Goal: Task Accomplishment & Management: Manage account settings

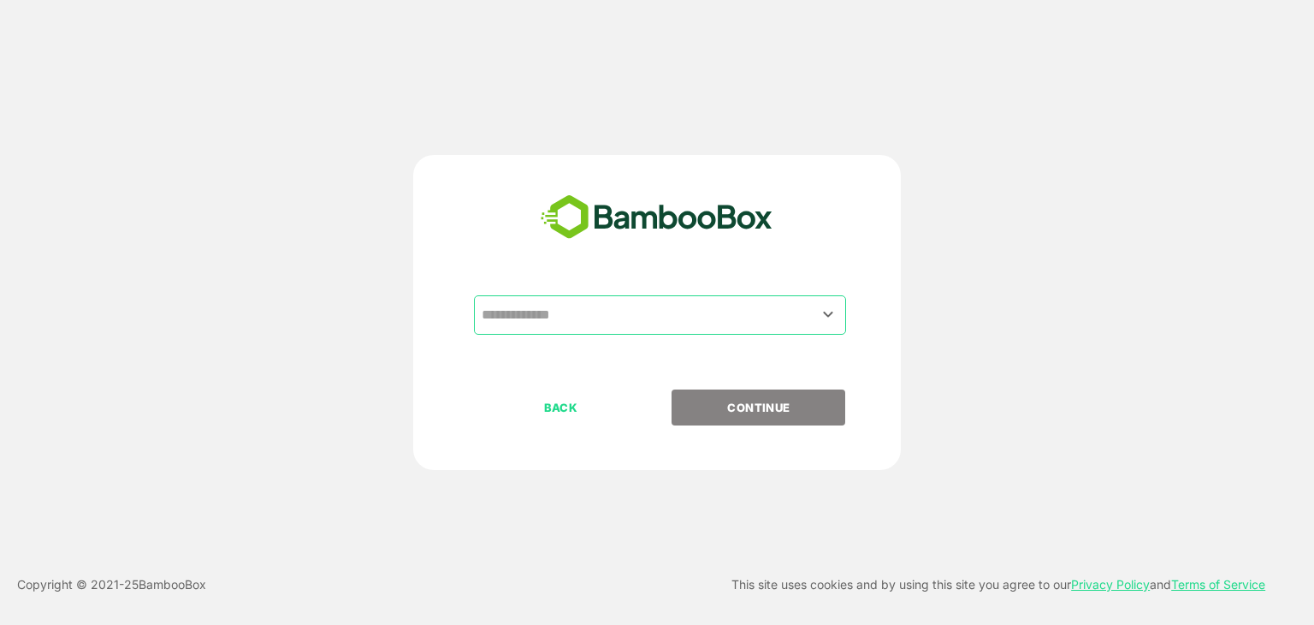
click at [561, 315] on input "text" at bounding box center [659, 315] width 365 height 33
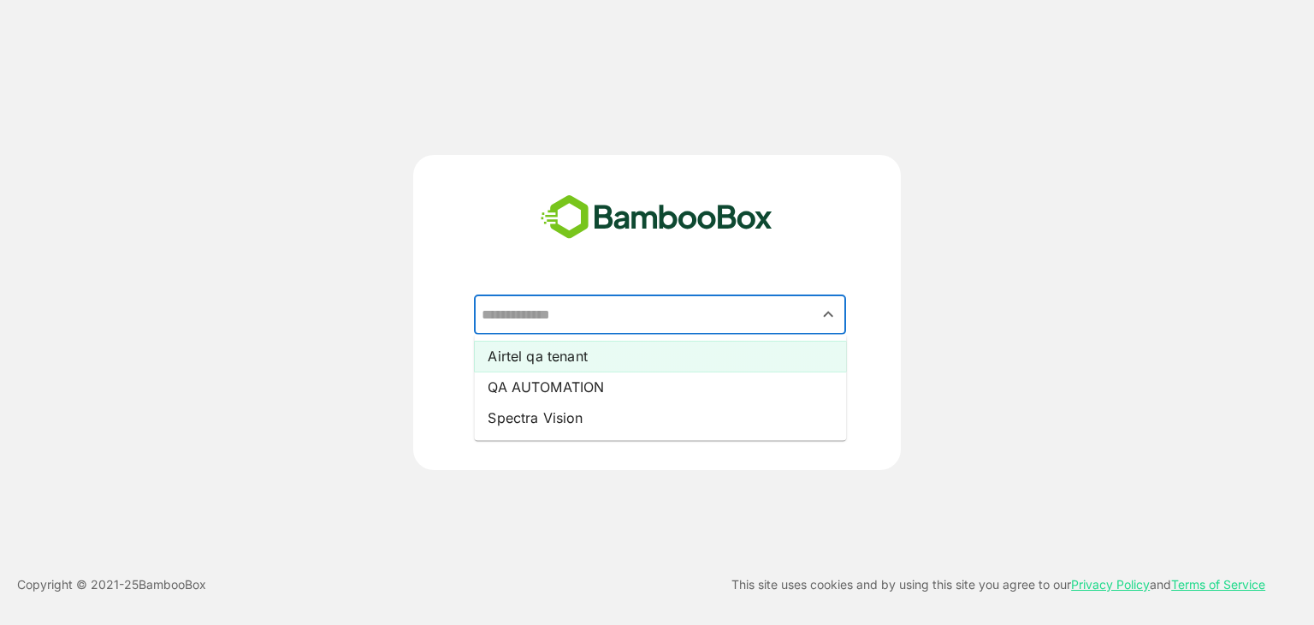
click at [531, 359] on li "Airtel qa tenant" at bounding box center [660, 356] width 372 height 31
type input "**********"
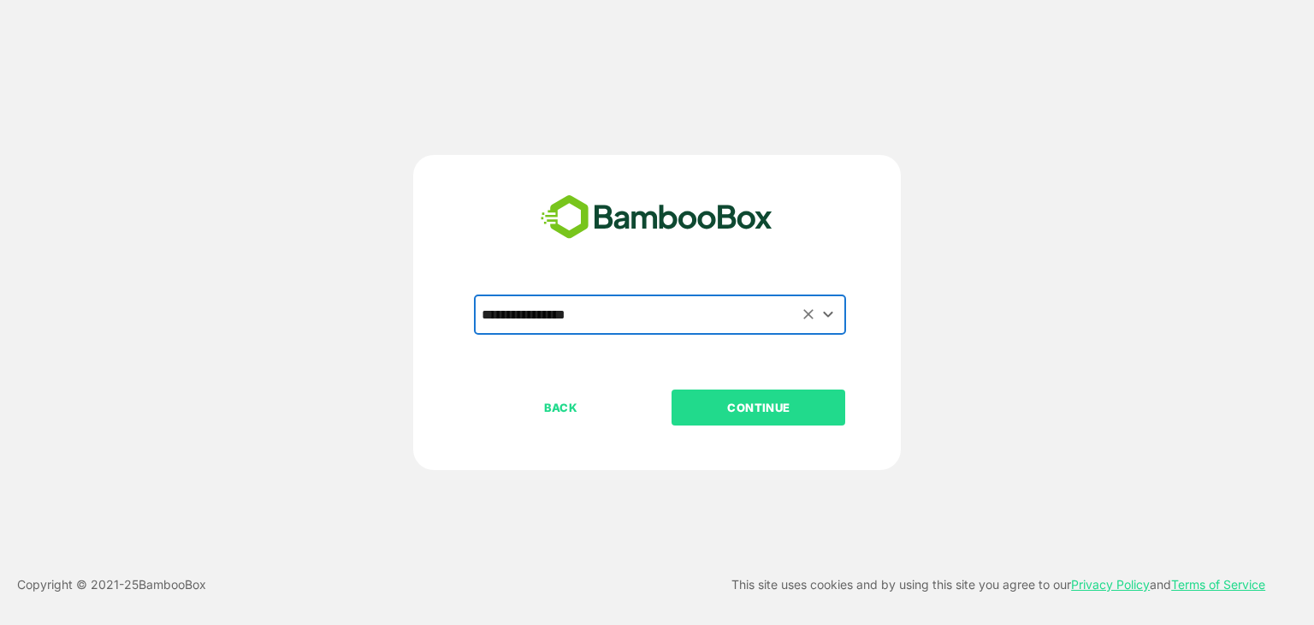
click at [702, 409] on p "CONTINUE" at bounding box center [758, 407] width 171 height 19
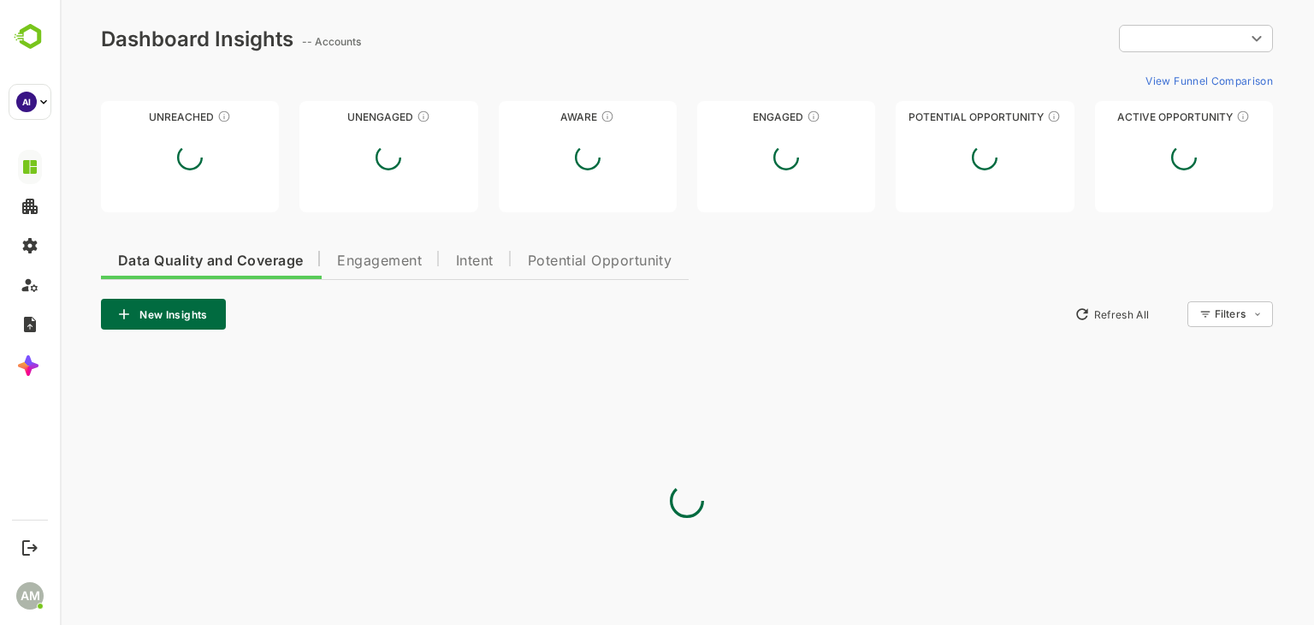
type input "**********"
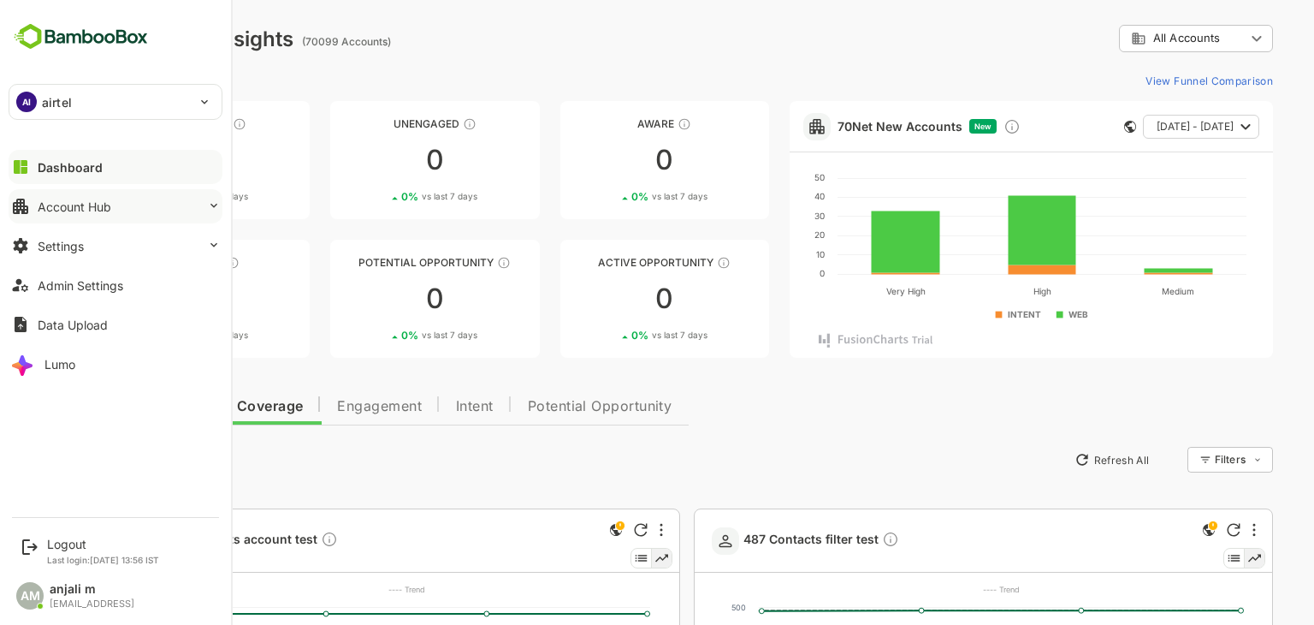
click at [133, 199] on button "Account Hub" at bounding box center [116, 206] width 214 height 34
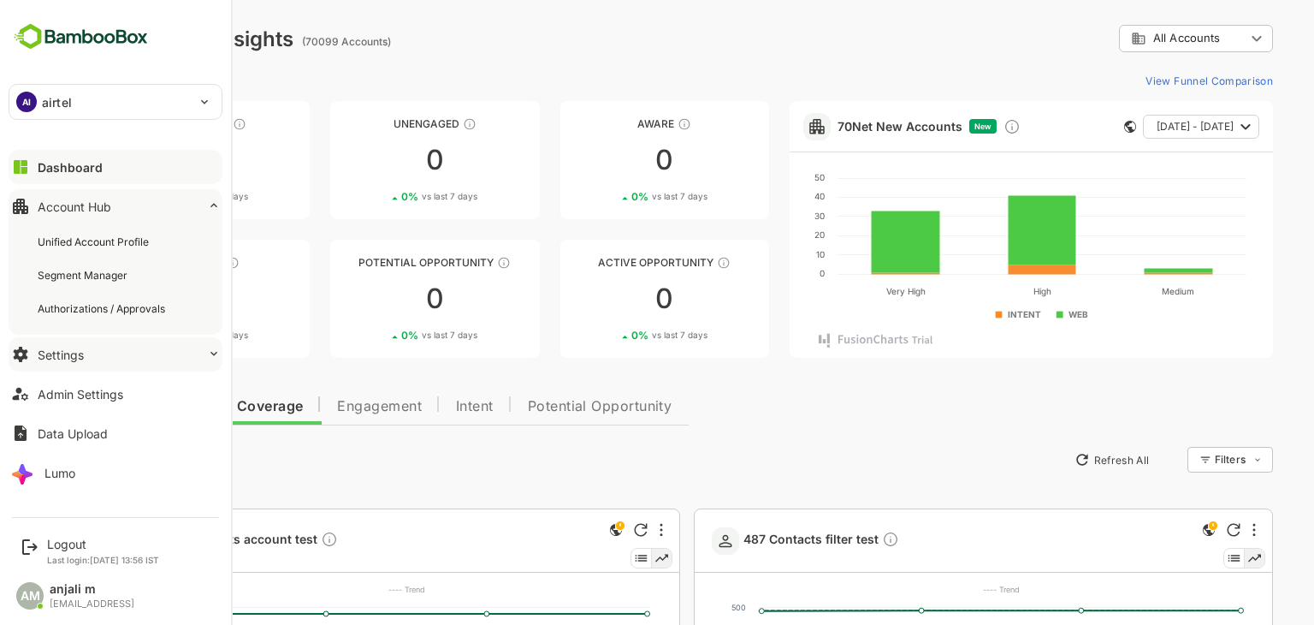
click at [92, 354] on button "Settings" at bounding box center [116, 354] width 214 height 34
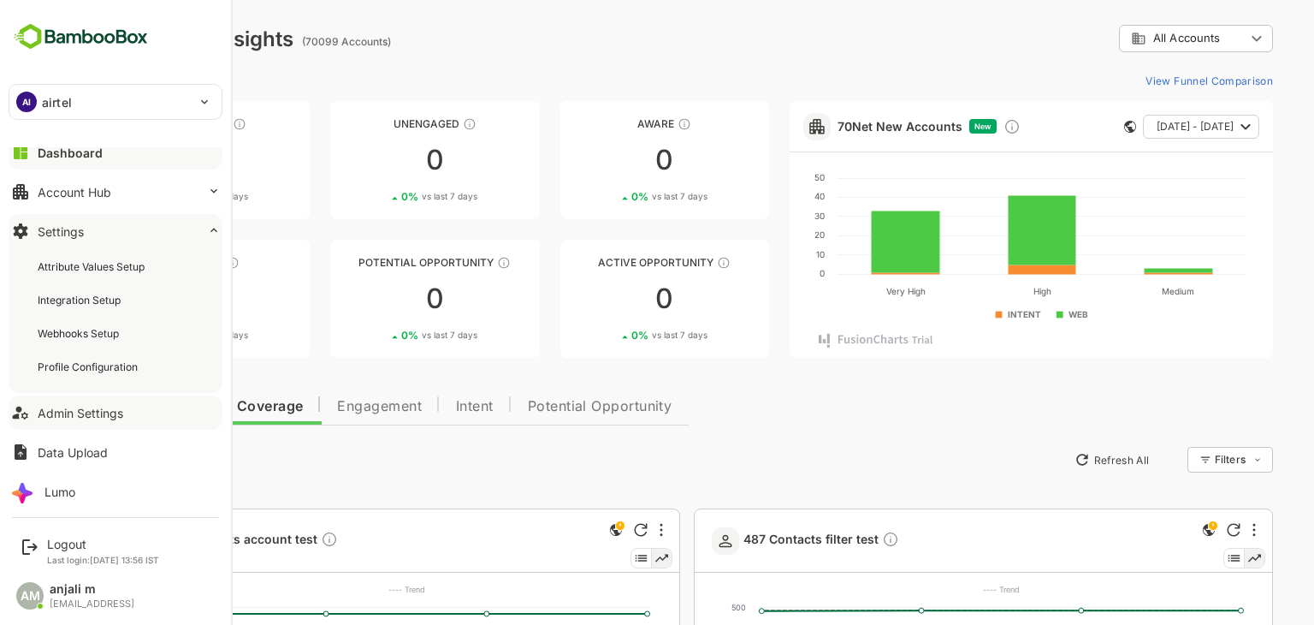
scroll to position [18, 0]
click at [82, 408] on div "Admin Settings" at bounding box center [81, 409] width 86 height 15
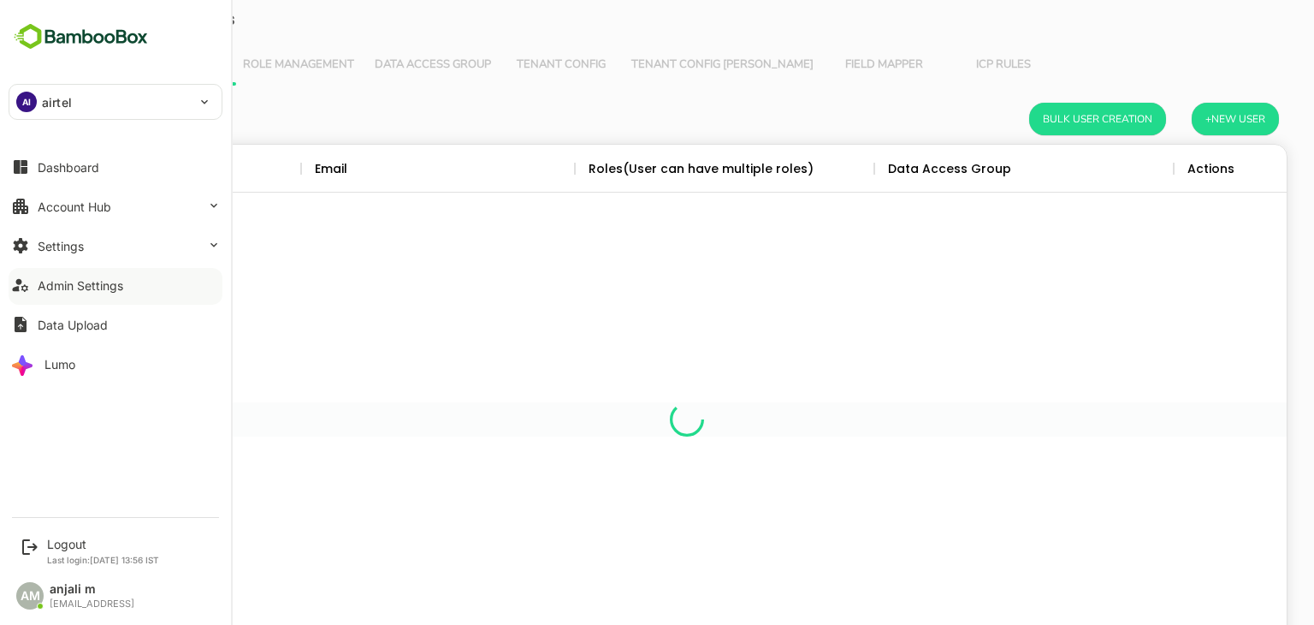
scroll to position [489, 1174]
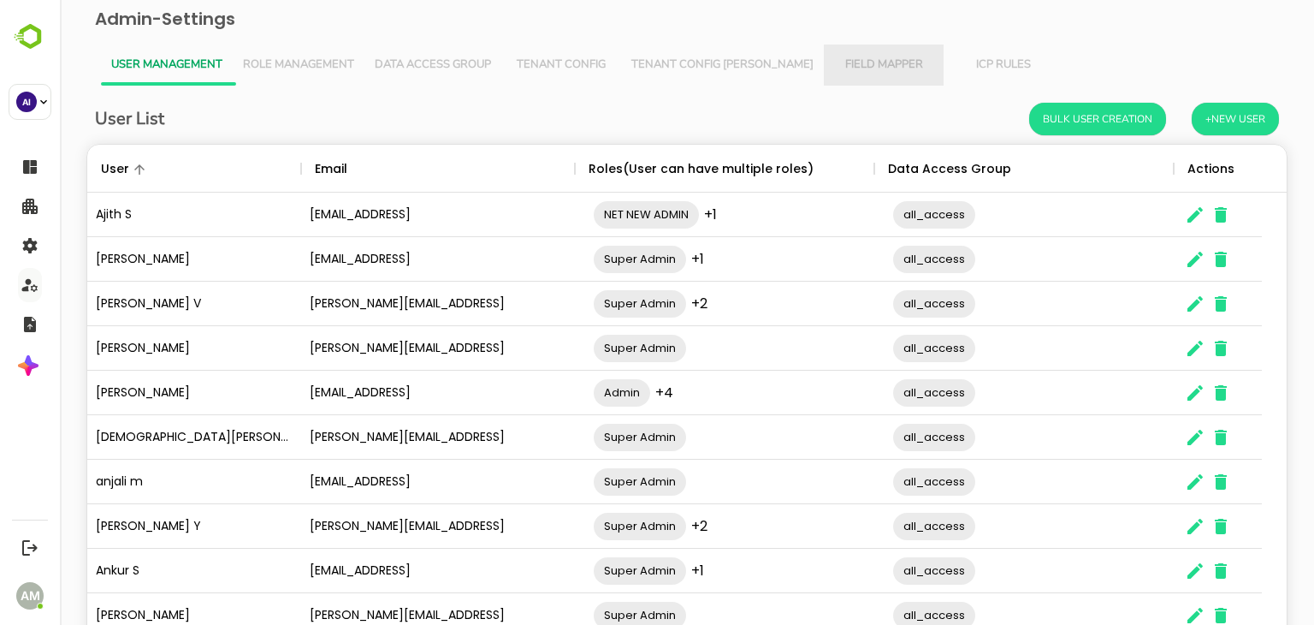
click at [824, 54] on button "Field Mapper" at bounding box center [884, 64] width 120 height 41
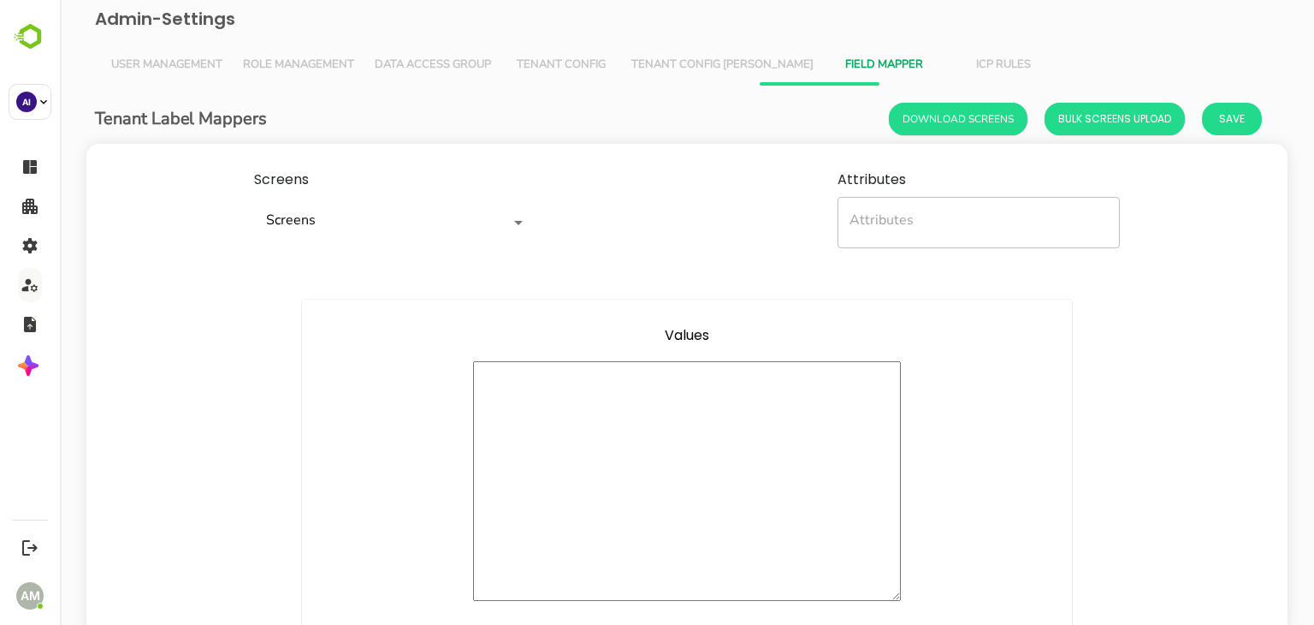
click at [684, 59] on span "Tenant Config [PERSON_NAME]" at bounding box center [722, 65] width 182 height 14
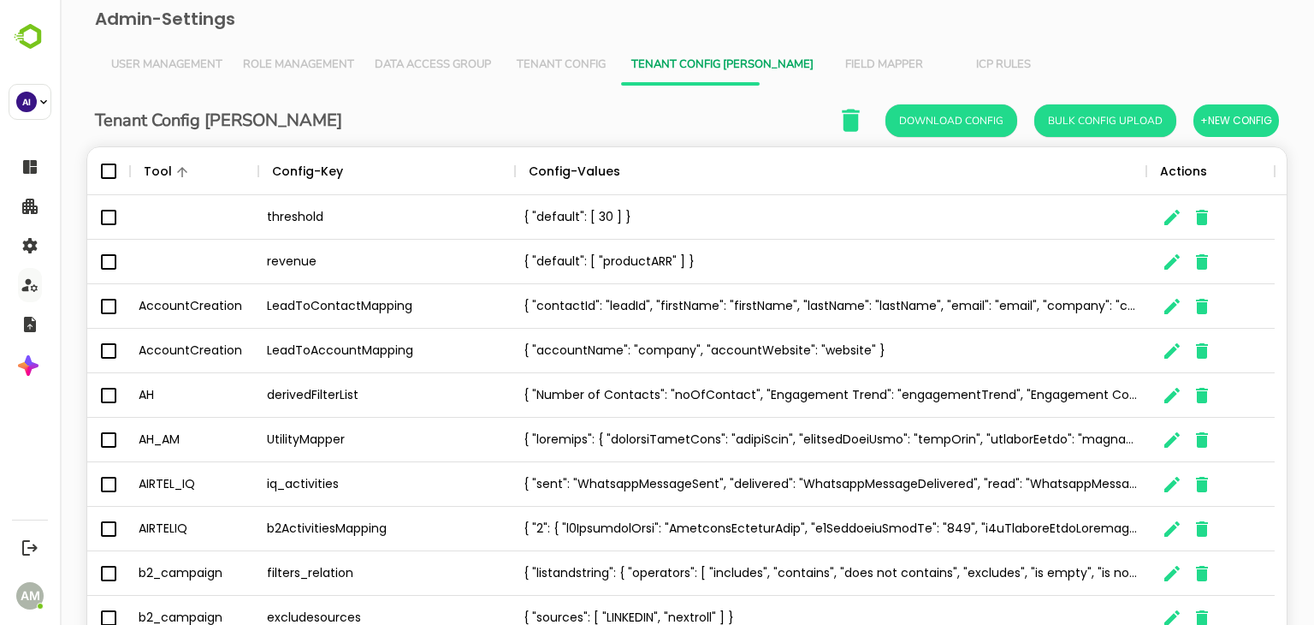
click at [554, 63] on span "Tenant Config" at bounding box center [561, 65] width 99 height 14
